Goal: Task Accomplishment & Management: Use online tool/utility

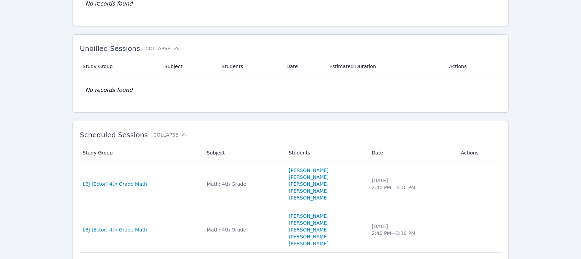
scroll to position [229, 0]
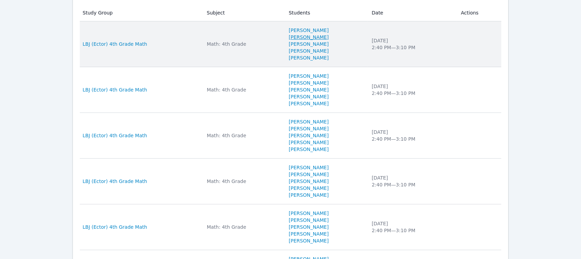
click at [289, 35] on link "[PERSON_NAME]" at bounding box center [309, 37] width 40 height 7
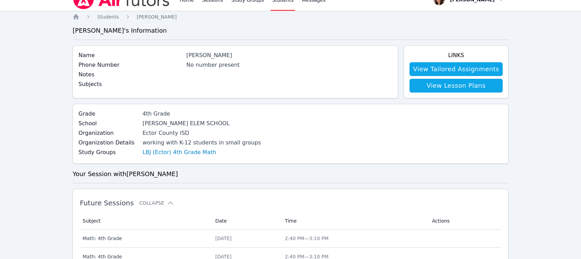
scroll to position [11, 0]
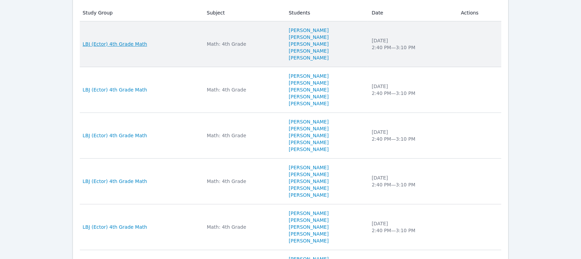
click at [118, 42] on span "LBJ (Ector) 4th Grade Math" at bounding box center [115, 44] width 65 height 7
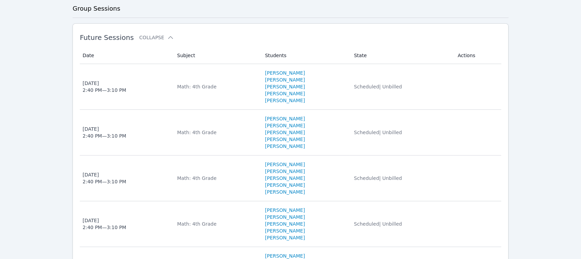
scroll to position [229, 0]
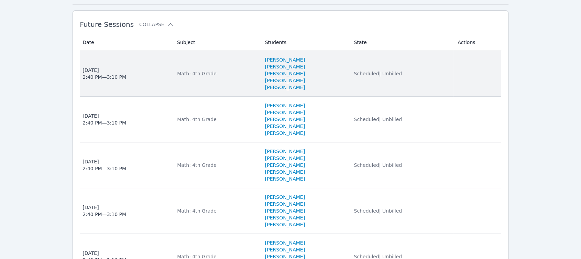
click at [105, 76] on div "[DATE] 2:40 PM — 3:10 PM" at bounding box center [105, 74] width 44 height 14
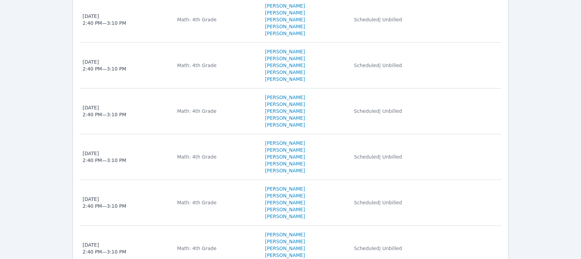
scroll to position [606, 0]
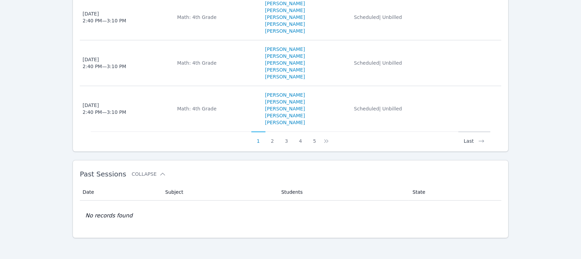
click at [472, 138] on button "Last" at bounding box center [475, 137] width 32 height 13
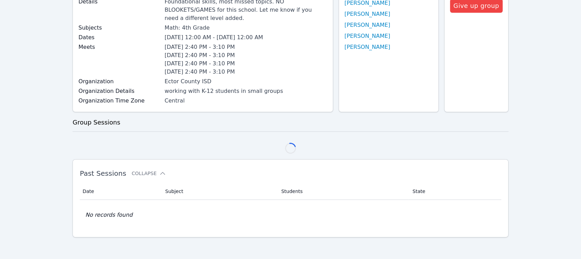
scroll to position [515, 0]
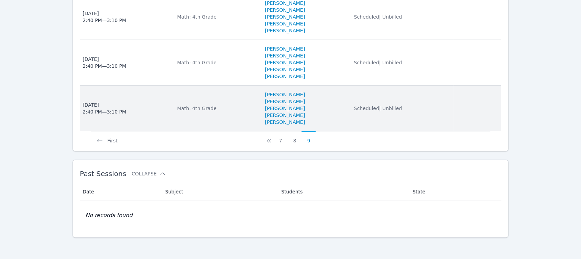
click at [97, 113] on div "[DATE] 2:40 PM — 3:10 PM" at bounding box center [105, 108] width 44 height 14
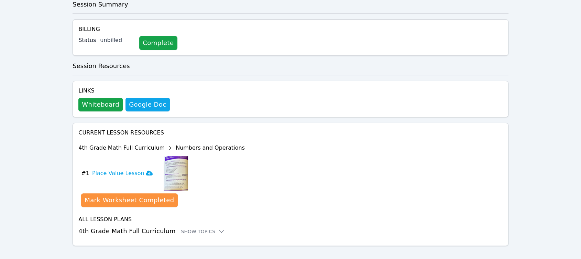
scroll to position [176, 0]
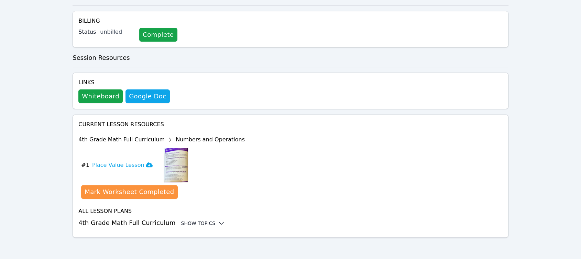
click at [197, 221] on div "Show Topics" at bounding box center [203, 223] width 44 height 7
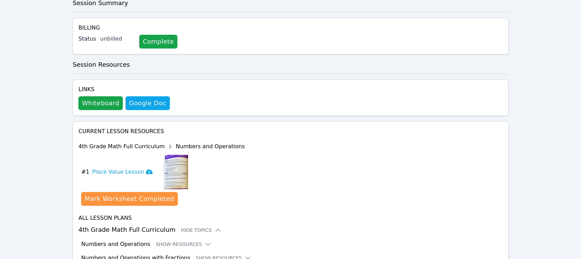
scroll to position [94, 0]
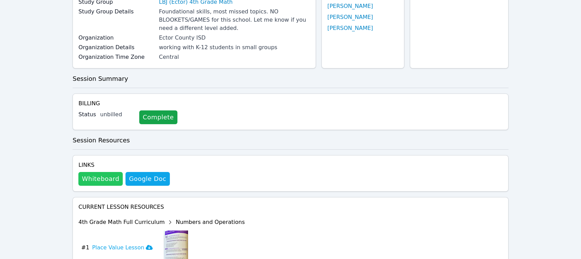
click at [105, 176] on button "Whiteboard" at bounding box center [100, 179] width 44 height 14
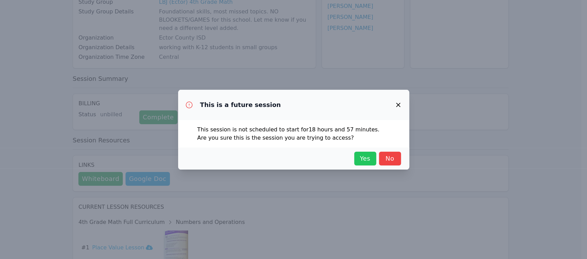
click at [368, 161] on span "Yes" at bounding box center [365, 159] width 15 height 10
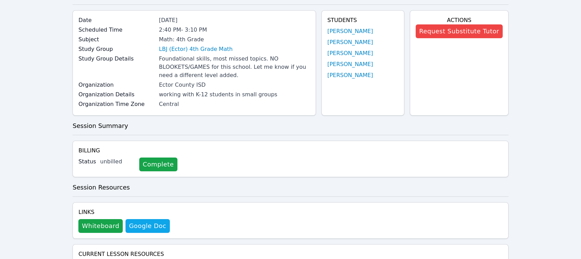
scroll to position [0, 0]
